Goal: Check status: Check status

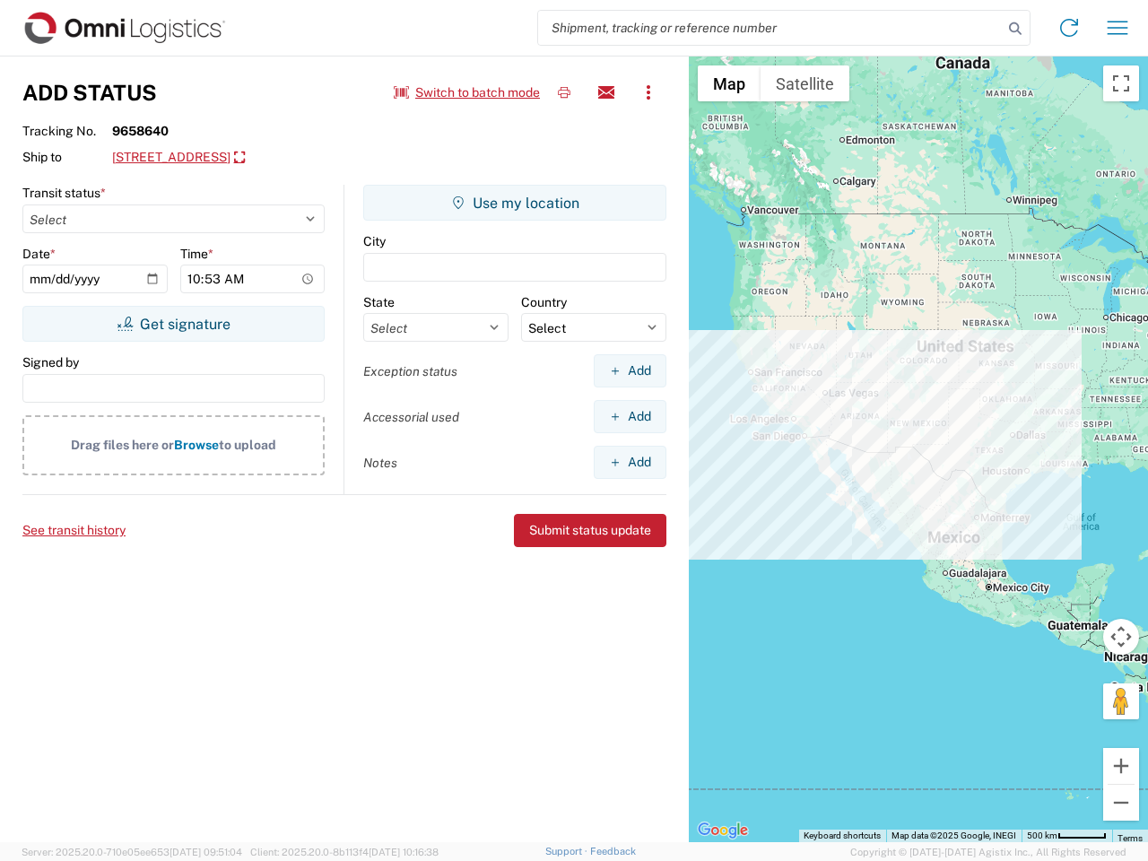
click at [770, 28] on input "search" at bounding box center [770, 28] width 465 height 34
click at [1015, 29] on icon at bounding box center [1015, 28] width 25 height 25
click at [1069, 28] on icon at bounding box center [1069, 27] width 29 height 29
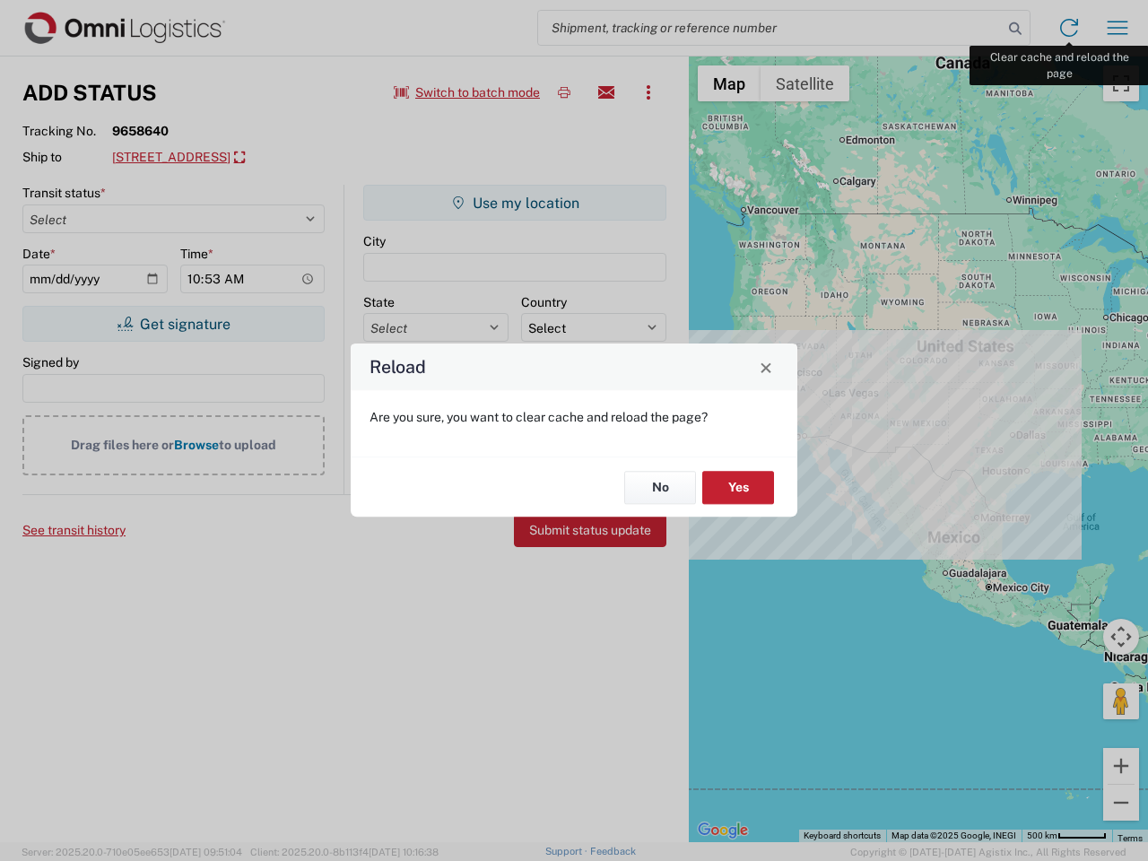
click at [1117, 28] on div "Reload Are you sure, you want to clear cache and reload the page? No Yes" at bounding box center [574, 430] width 1148 height 861
click at [467, 92] on div "Reload Are you sure, you want to clear cache and reload the page? No Yes" at bounding box center [574, 430] width 1148 height 861
click at [564, 92] on div "Reload Are you sure, you want to clear cache and reload the page? No Yes" at bounding box center [574, 430] width 1148 height 861
click at [606, 92] on div "Reload Are you sure, you want to clear cache and reload the page? No Yes" at bounding box center [574, 430] width 1148 height 861
click at [648, 92] on div "Reload Are you sure, you want to clear cache and reload the page? No Yes" at bounding box center [574, 430] width 1148 height 861
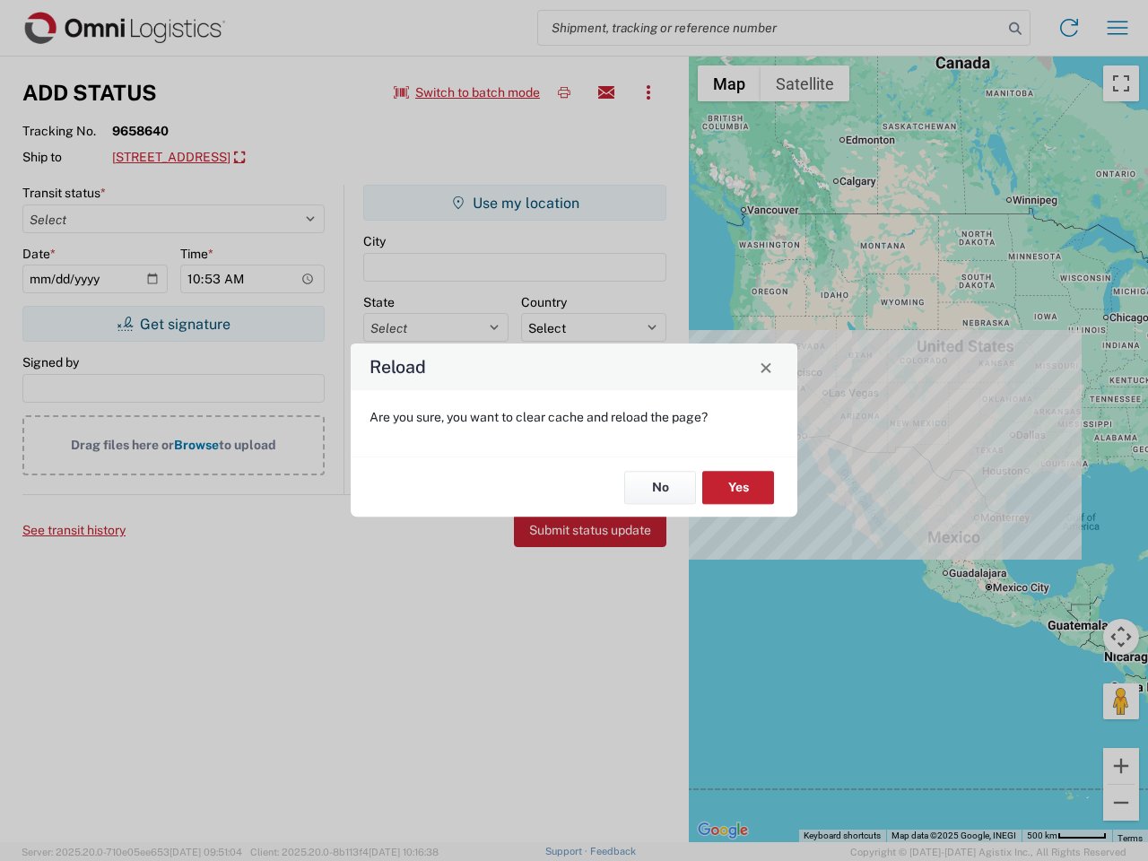
click at [256, 158] on div "Reload Are you sure, you want to clear cache and reload the page? No Yes" at bounding box center [574, 430] width 1148 height 861
click at [173, 324] on div "Reload Are you sure, you want to clear cache and reload the page? No Yes" at bounding box center [574, 430] width 1148 height 861
